Goal: Transaction & Acquisition: Obtain resource

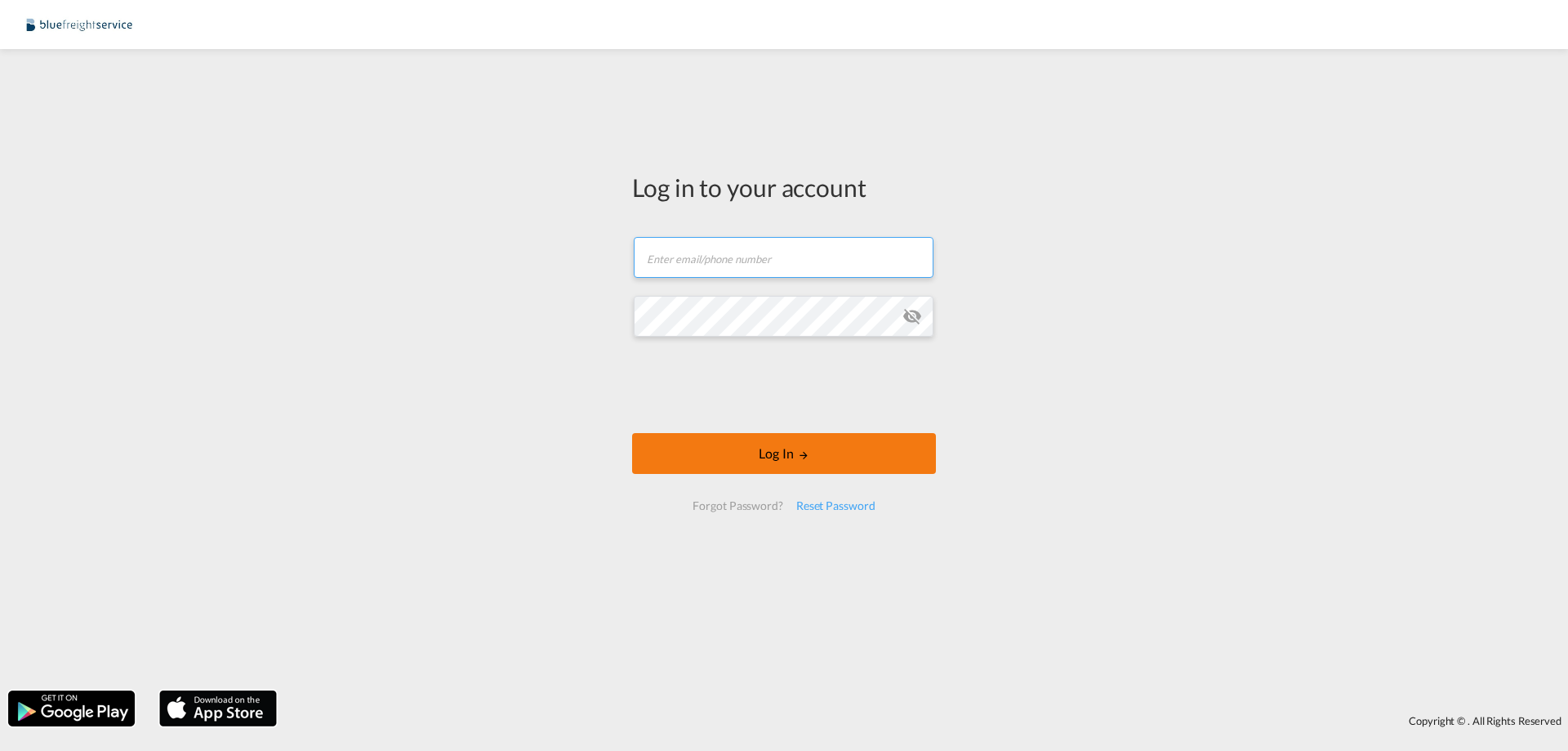
type input "[PERSON_NAME][EMAIL_ADDRESS][PERSON_NAME][DOMAIN_NAME]"
click at [798, 458] on md-icon "LOGIN" at bounding box center [803, 454] width 11 height 11
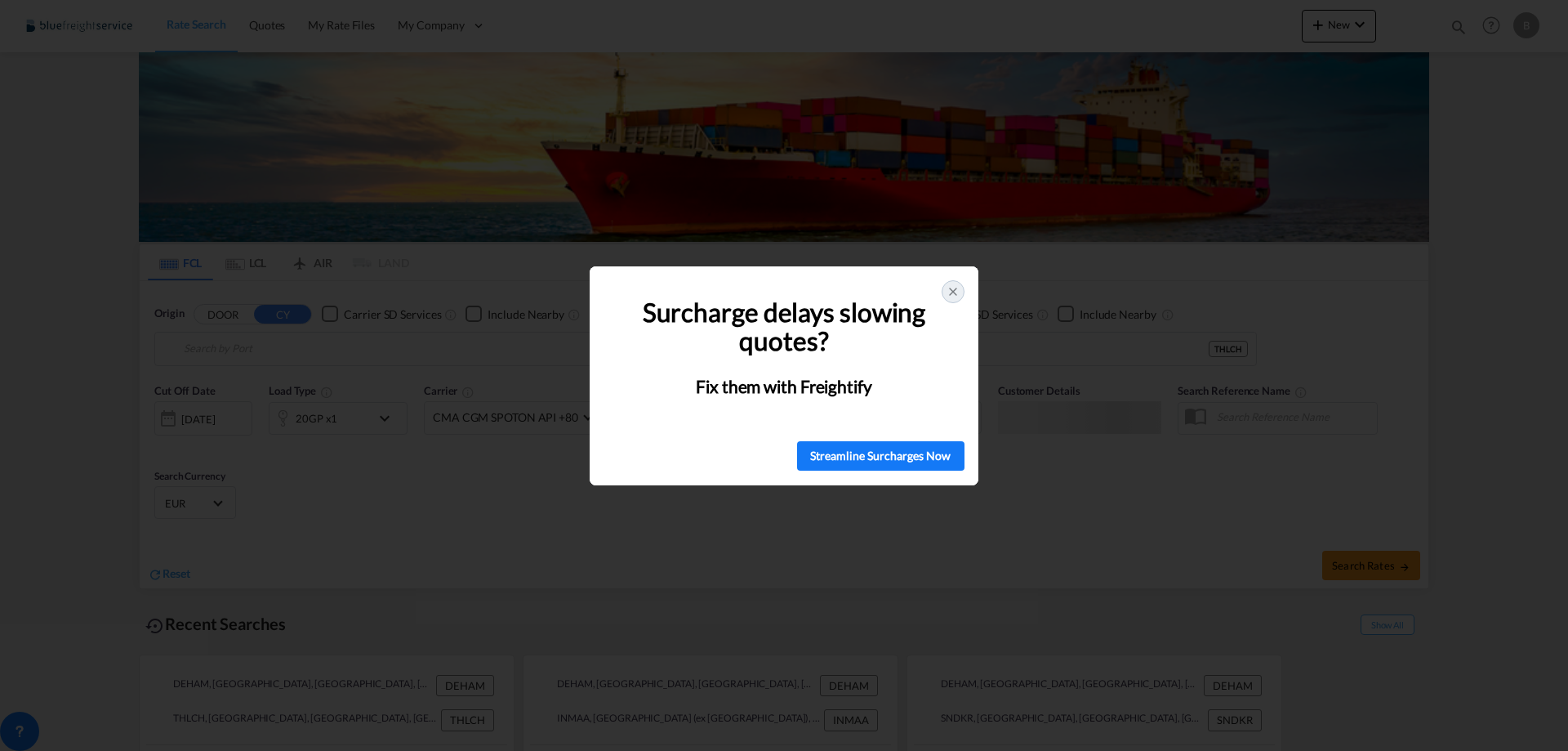
type input "[GEOGRAPHIC_DATA], [GEOGRAPHIC_DATA]"
type input "Laem Chabang, THLCH"
click at [957, 289] on icon at bounding box center [953, 292] width 7 height 7
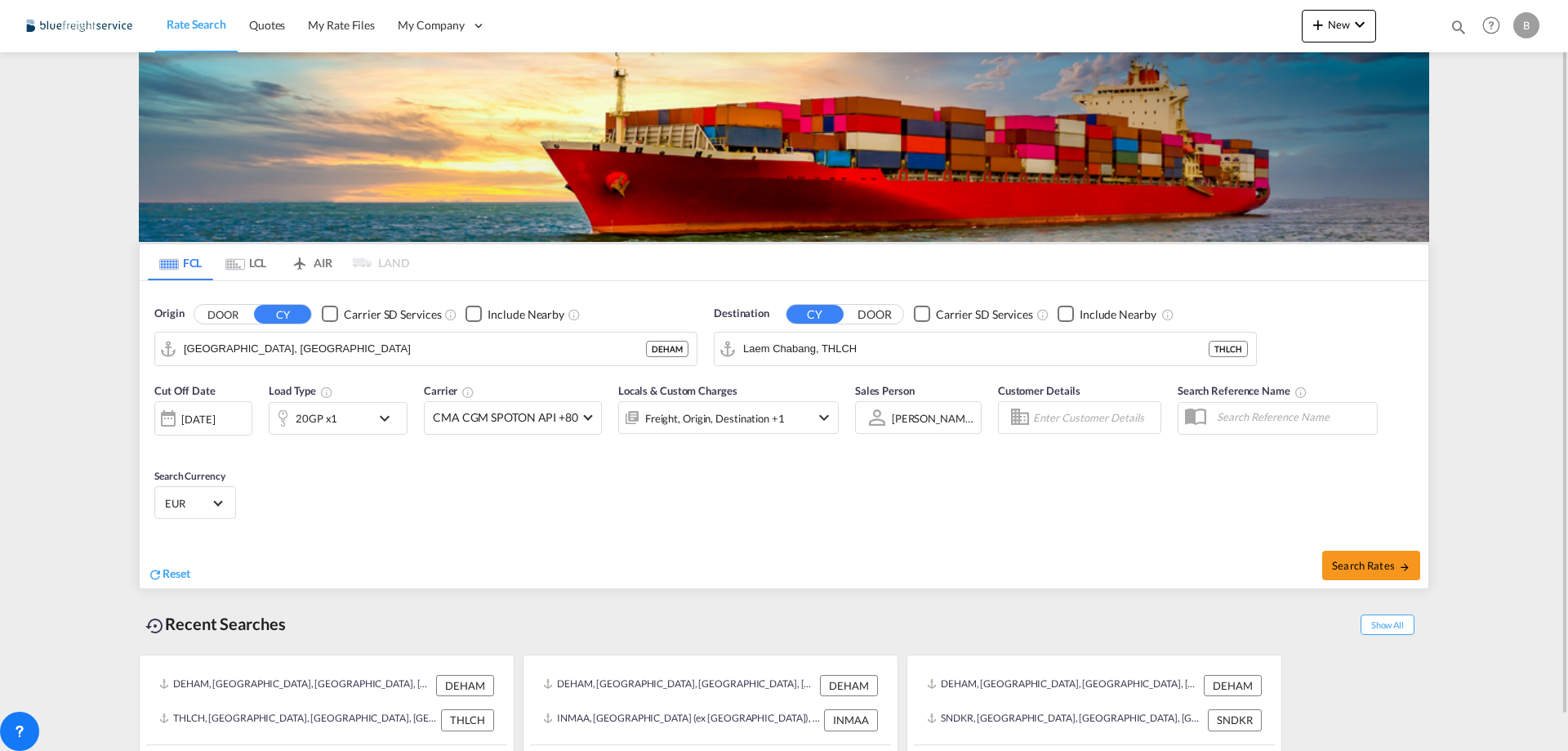
click at [379, 421] on md-icon "icon-chevron-down" at bounding box center [389, 418] width 28 height 20
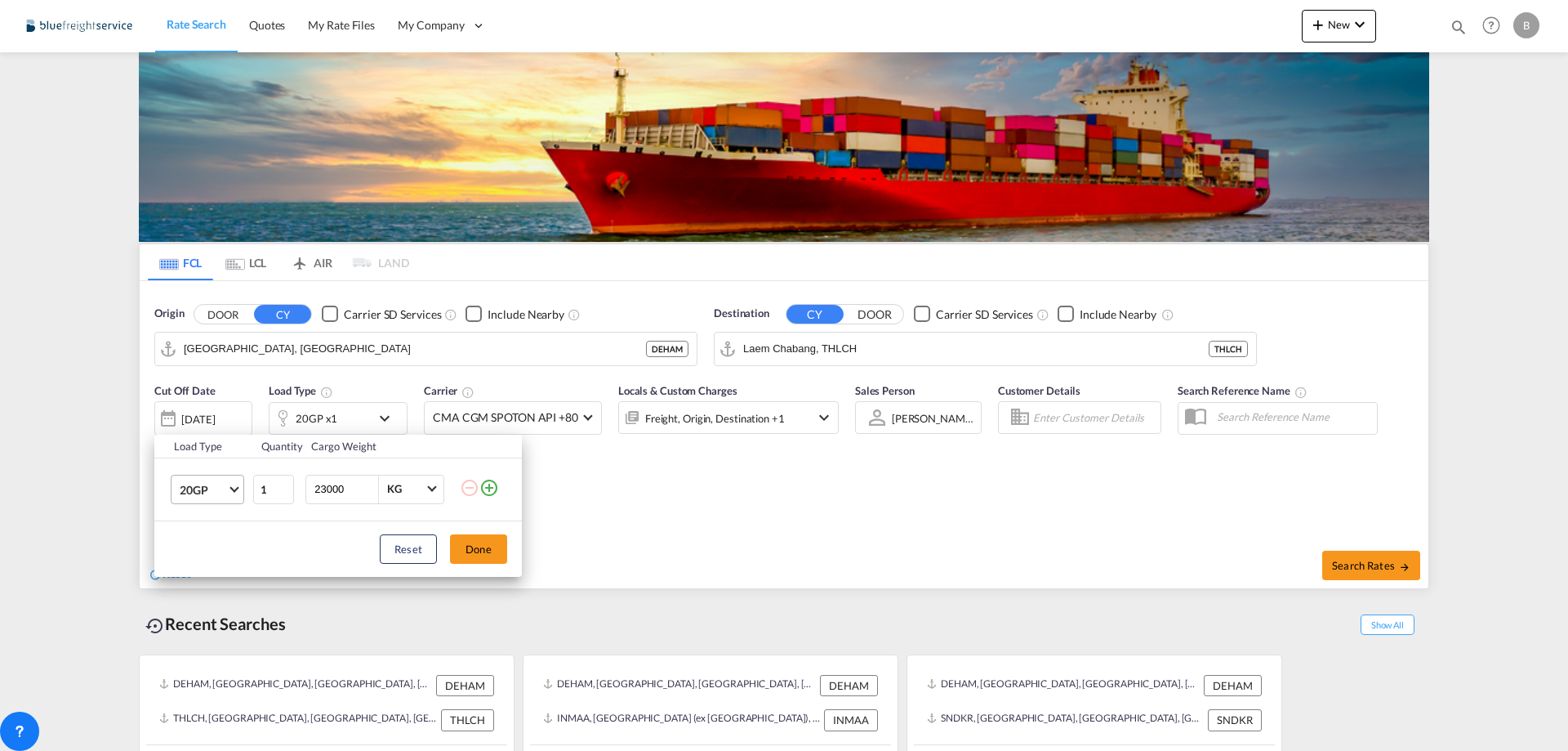
click at [235, 493] on md-select-value "20GP" at bounding box center [211, 490] width 66 height 28
click at [215, 558] on md-option "40HC" at bounding box center [222, 568] width 112 height 39
click at [497, 550] on button "Done" at bounding box center [478, 550] width 57 height 30
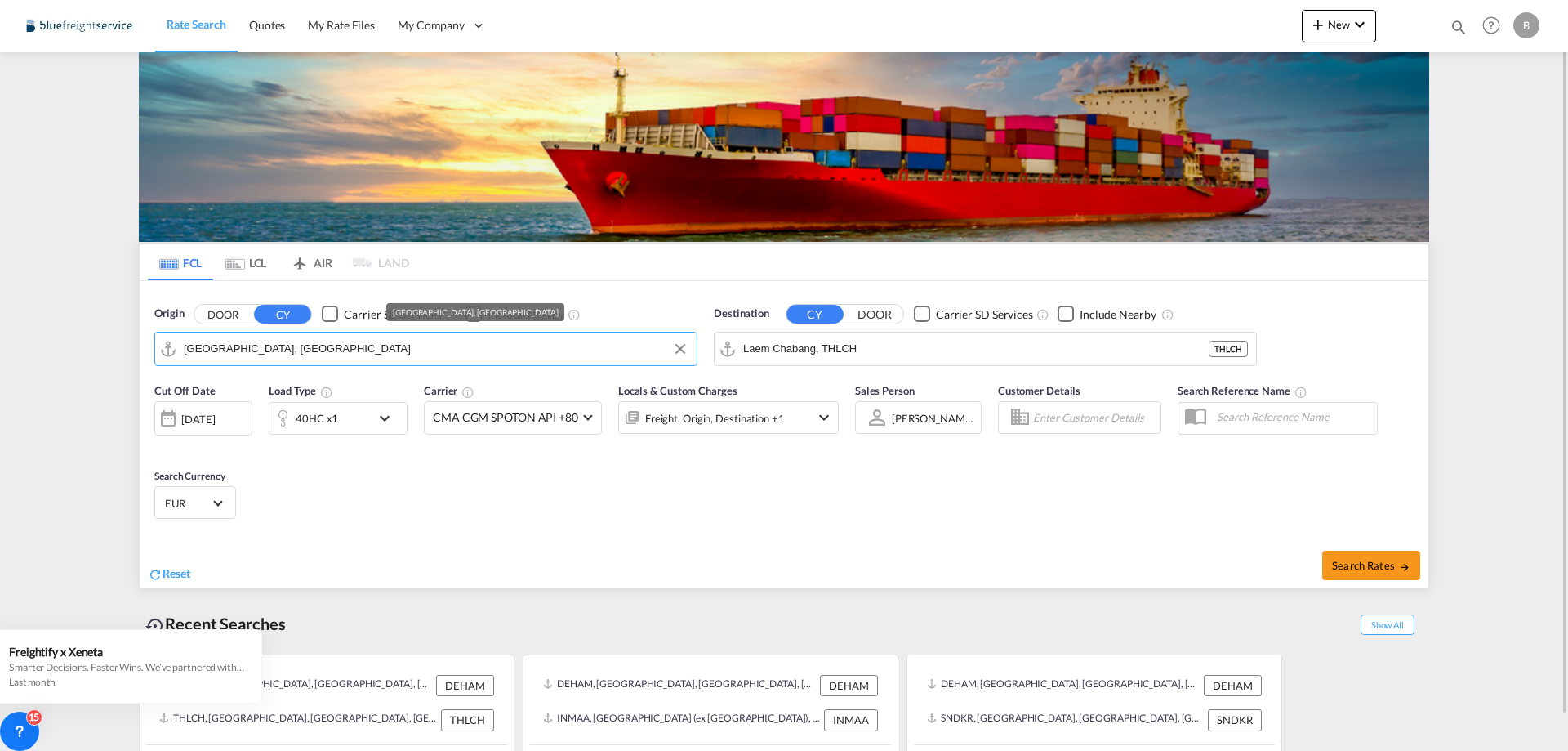
click at [405, 354] on input "[GEOGRAPHIC_DATA], [GEOGRAPHIC_DATA]" at bounding box center [436, 349] width 505 height 25
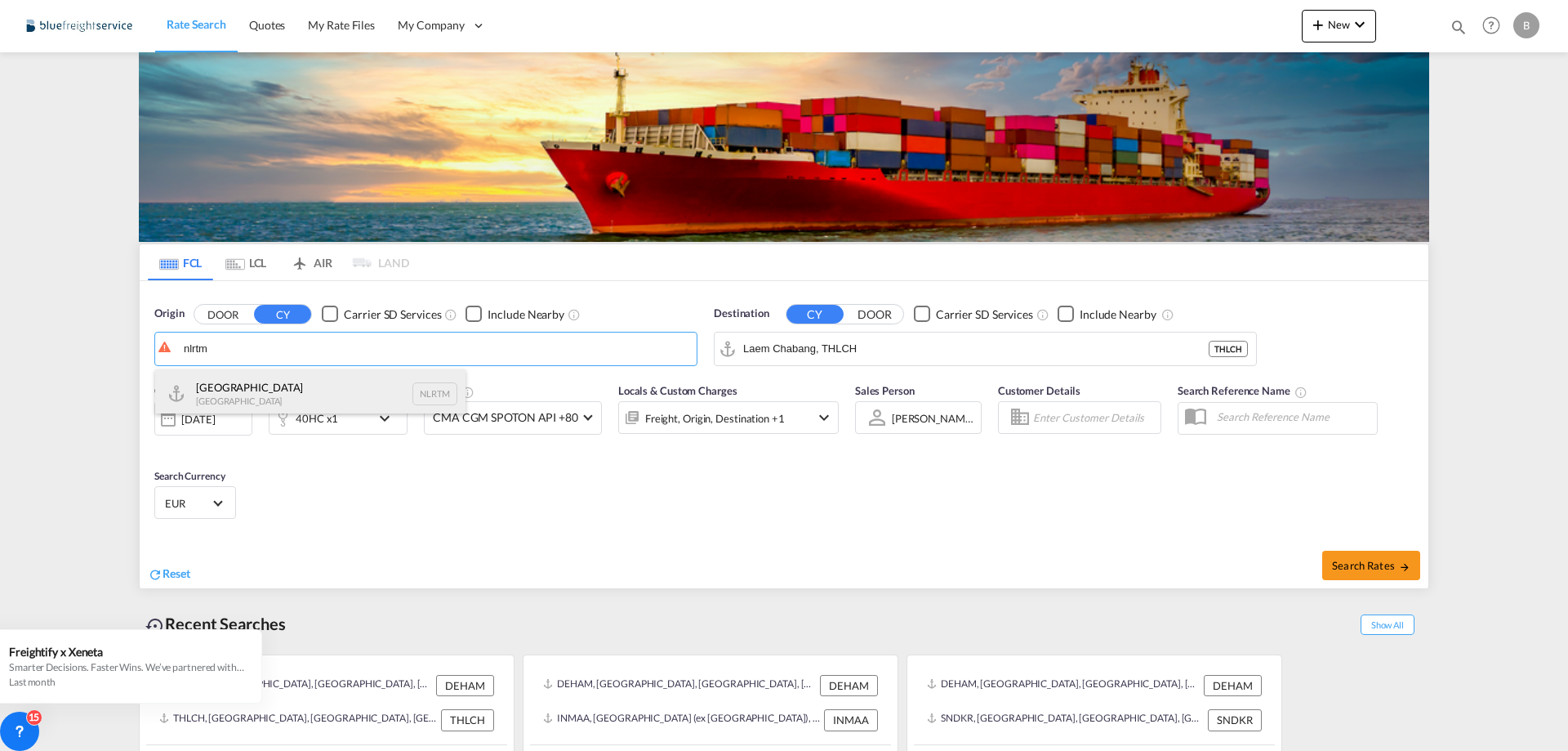
click at [319, 385] on div "[GEOGRAPHIC_DATA] [GEOGRAPHIC_DATA] NLRTM" at bounding box center [311, 393] width 311 height 49
type input "[GEOGRAPHIC_DATA], NLRTM"
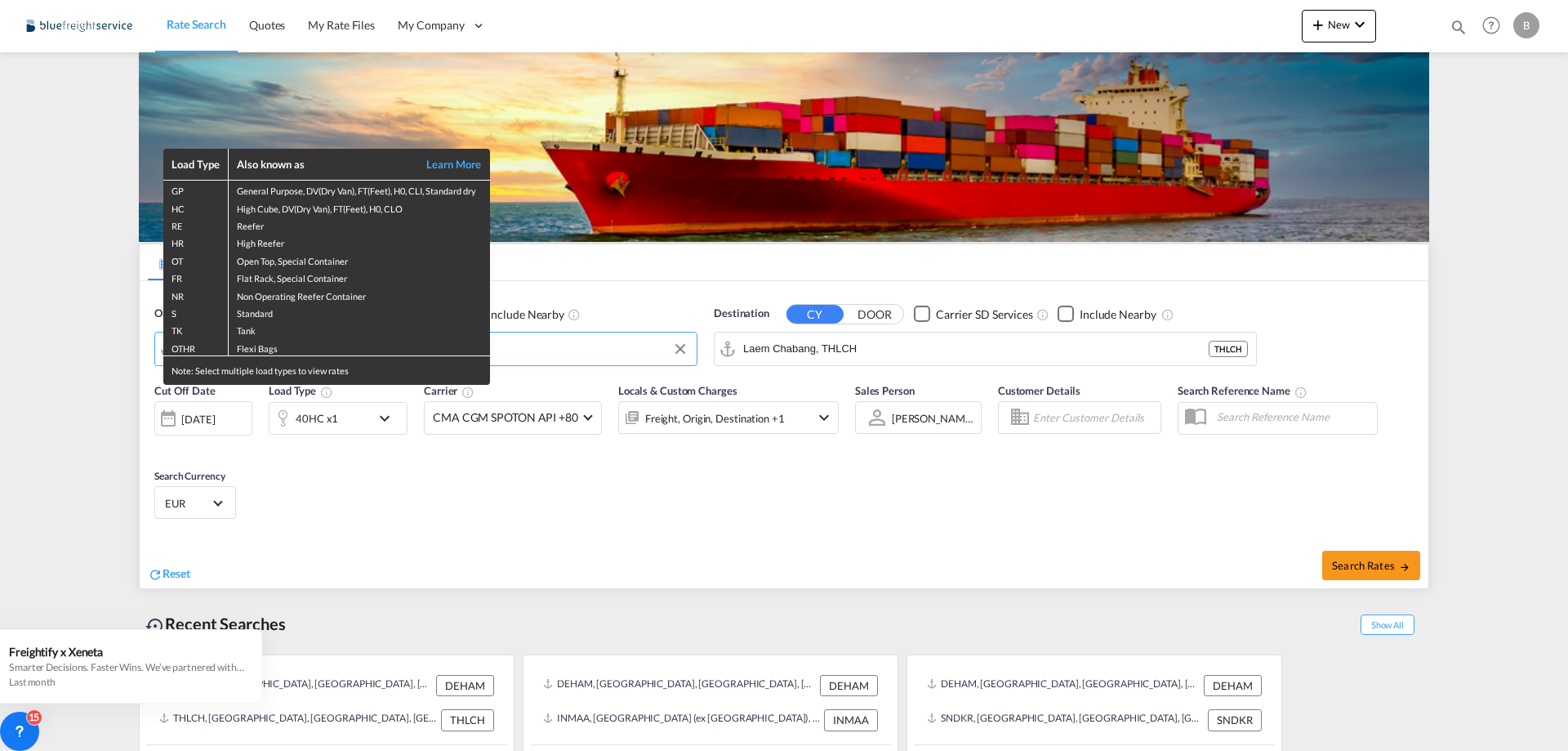
click at [929, 348] on div "Load Type Also known as Learn More GP General Purpose, DV(Dry Van), FT(Feet), H…" at bounding box center [784, 376] width 1568 height 751
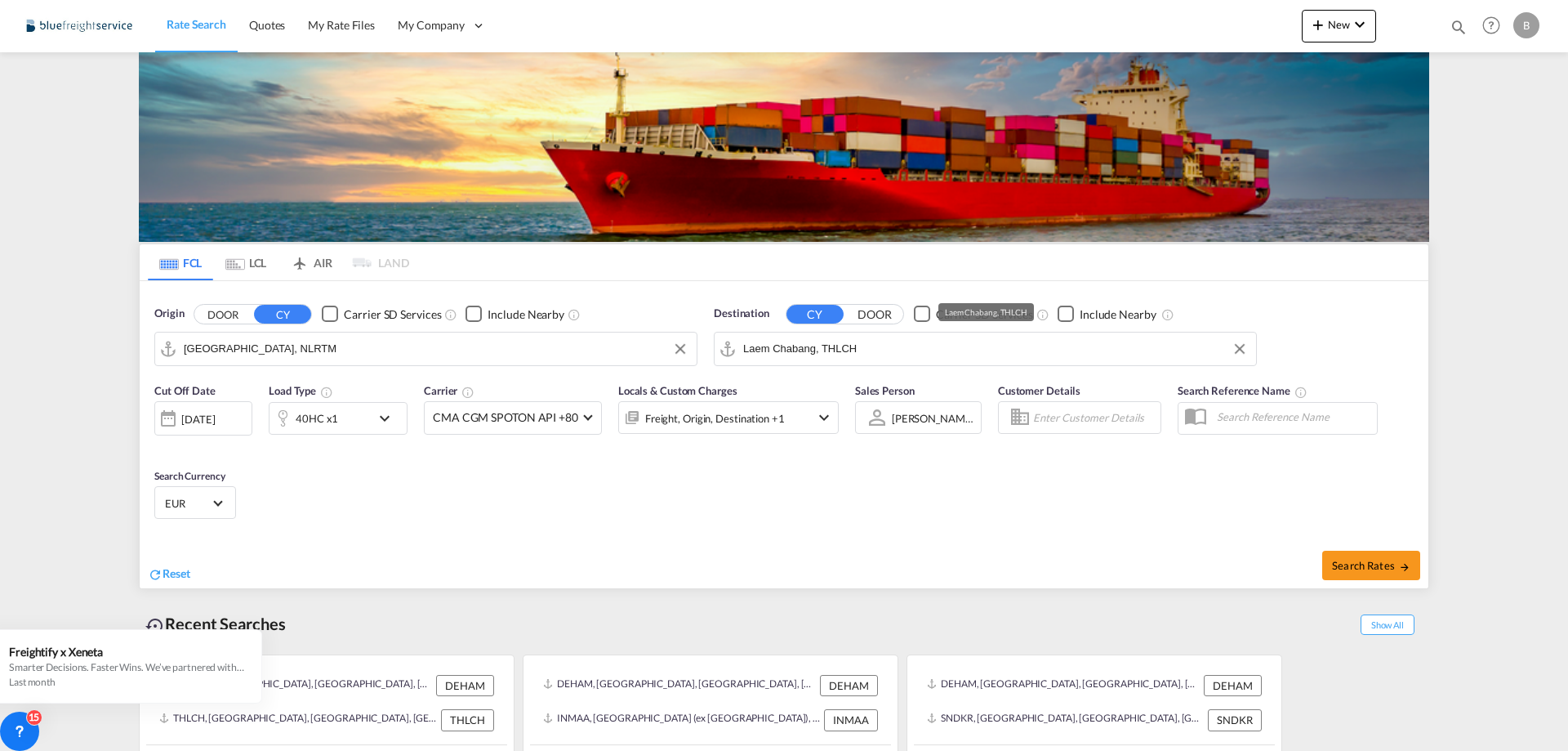
click at [929, 348] on input "Laem Chabang, THLCH" at bounding box center [996, 349] width 505 height 25
click at [1240, 347] on button "Clear Input" at bounding box center [1239, 349] width 25 height 25
click at [1016, 353] on input "Search by Port" at bounding box center [996, 349] width 505 height 25
click at [774, 344] on body "Rate Search Quotes My Rate Files My Company Customers Users" at bounding box center [784, 376] width 1568 height 751
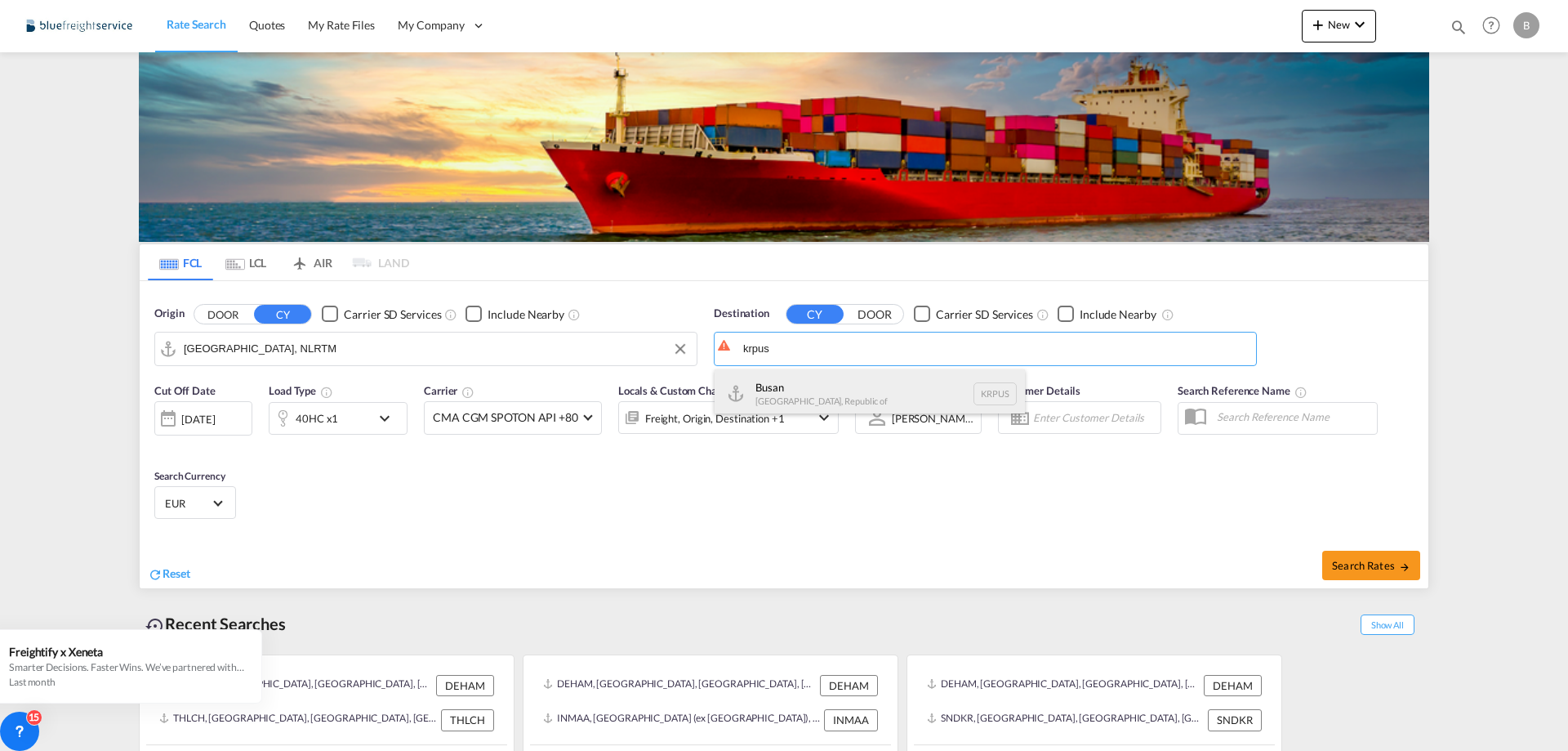
click at [788, 387] on div "Busan Korea, Republic of KRPUS" at bounding box center [870, 393] width 311 height 49
type input "Busan, KRPUS"
click at [1359, 569] on span "Search Rates" at bounding box center [1371, 565] width 79 height 13
type input "NLRTM to KRPUS / [DATE]"
